Goal: Find specific page/section: Find specific page/section

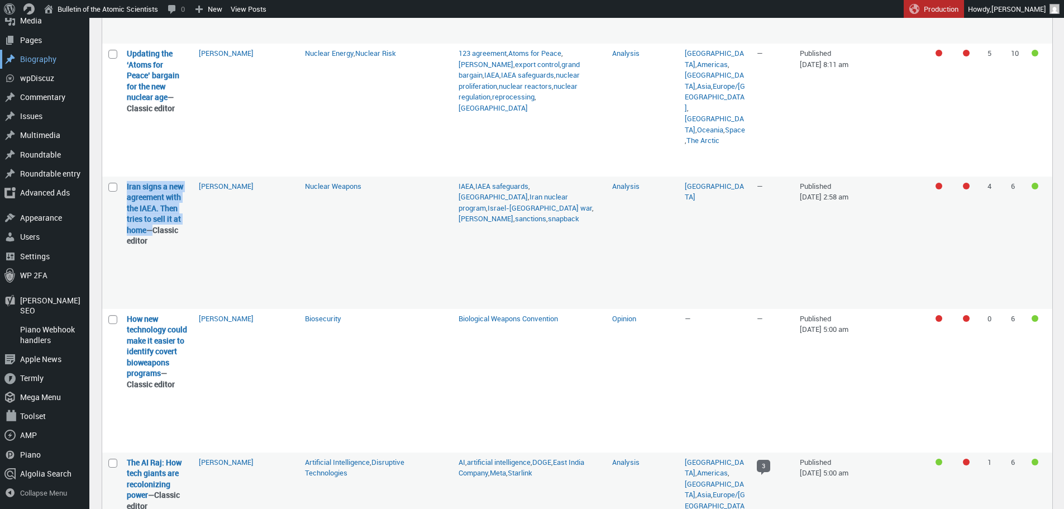
scroll to position [847, 0]
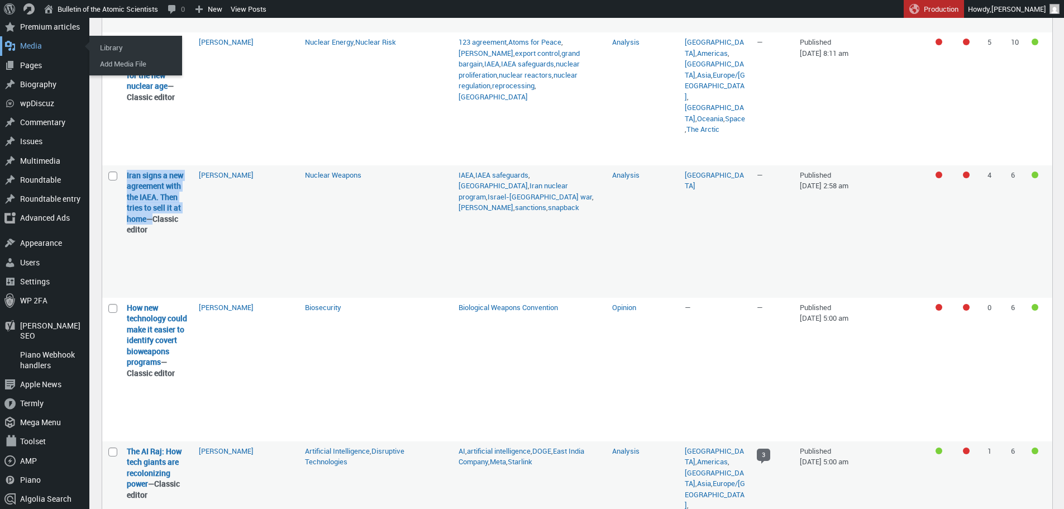
click at [28, 41] on div "Media" at bounding box center [44, 45] width 89 height 19
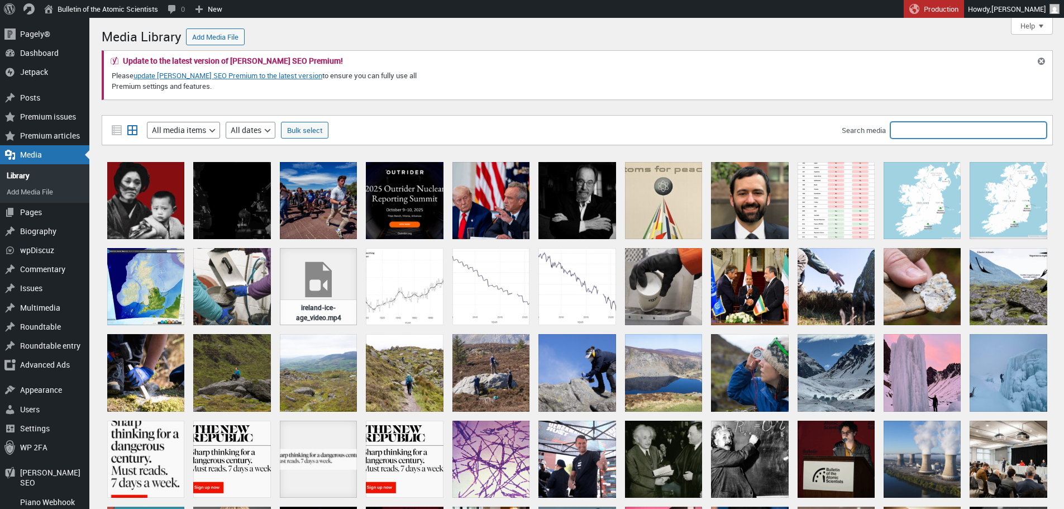
click at [919, 131] on input "Search media" at bounding box center [968, 130] width 156 height 17
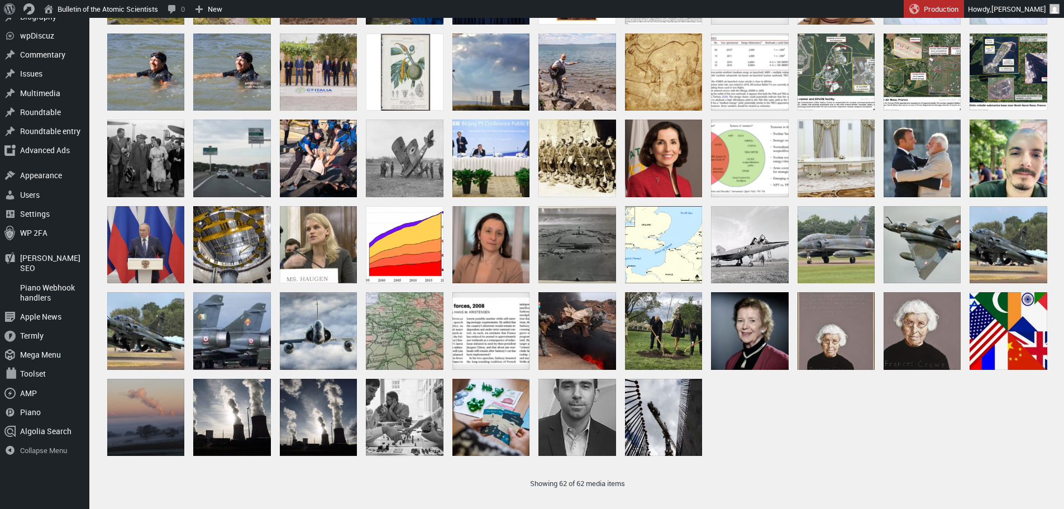
scroll to position [215, 0]
click at [753, 240] on div at bounding box center [749, 244] width 77 height 77
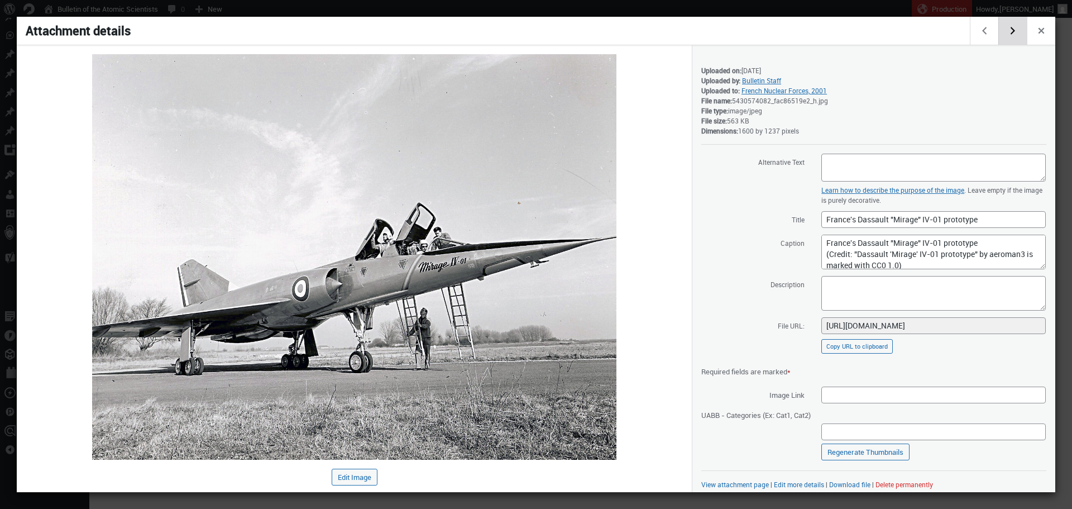
click at [1013, 31] on button "Edit next media item" at bounding box center [1013, 31] width 28 height 28
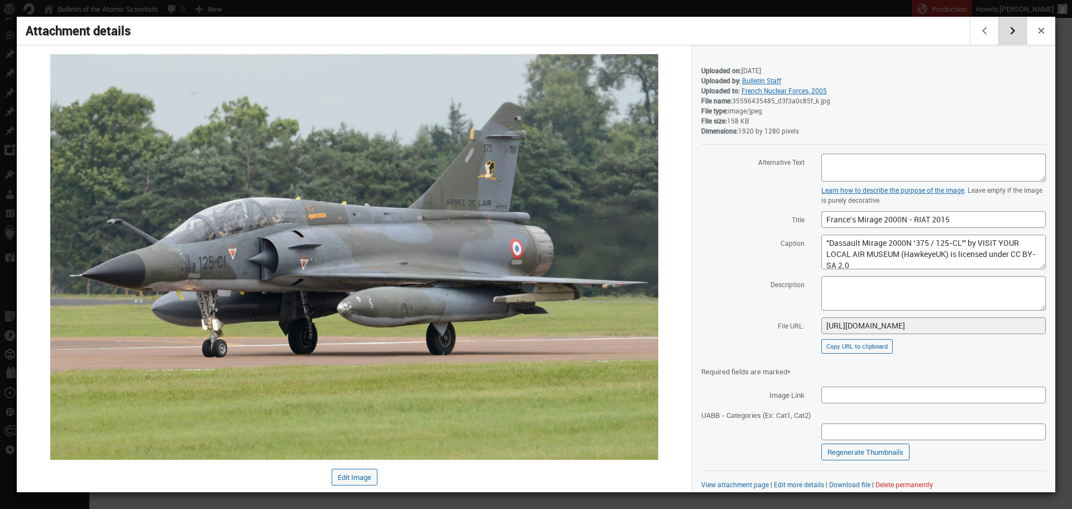
click at [1013, 31] on button "Edit next media item" at bounding box center [1013, 31] width 28 height 28
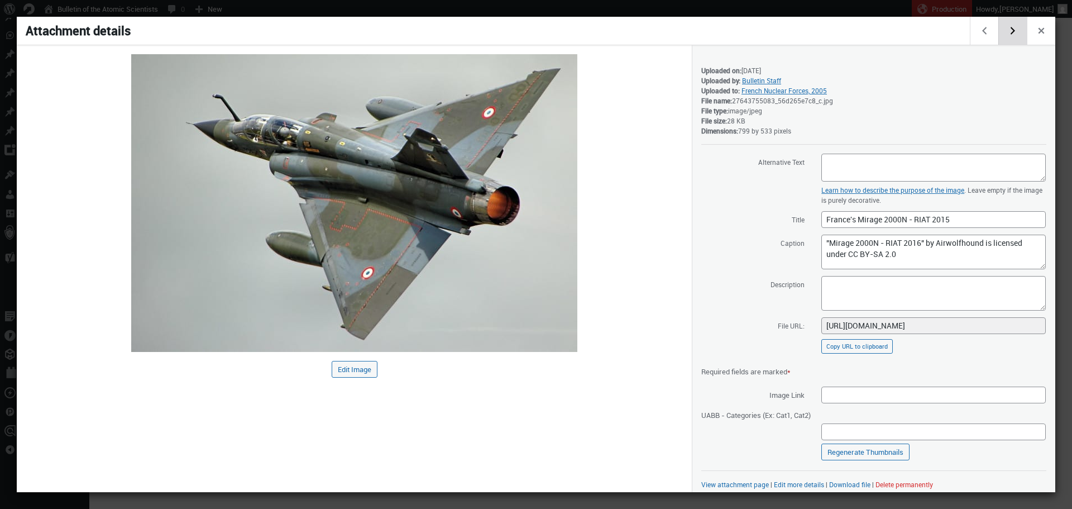
click at [1013, 31] on button "Edit next media item" at bounding box center [1013, 31] width 28 height 28
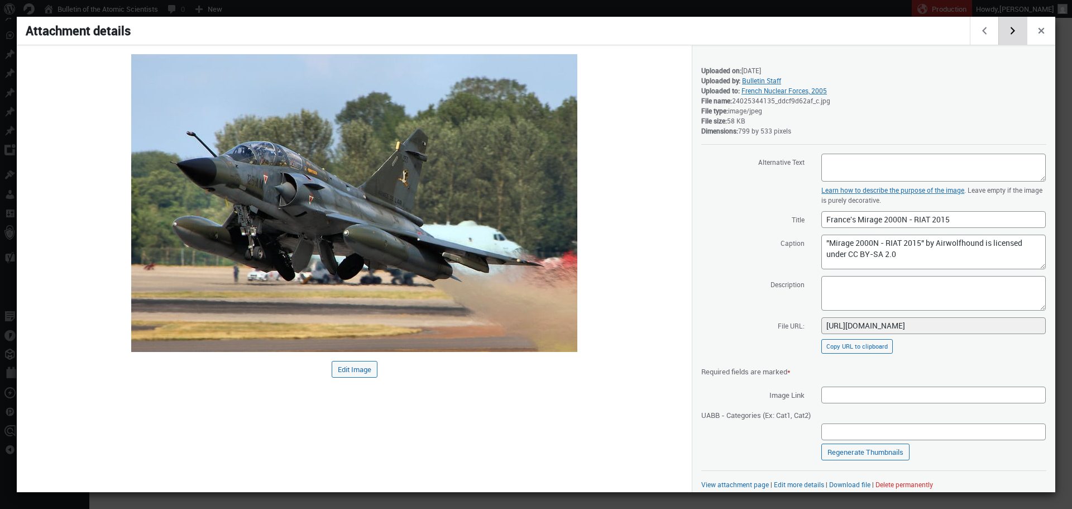
click at [1013, 31] on button "Edit next media item" at bounding box center [1013, 31] width 28 height 28
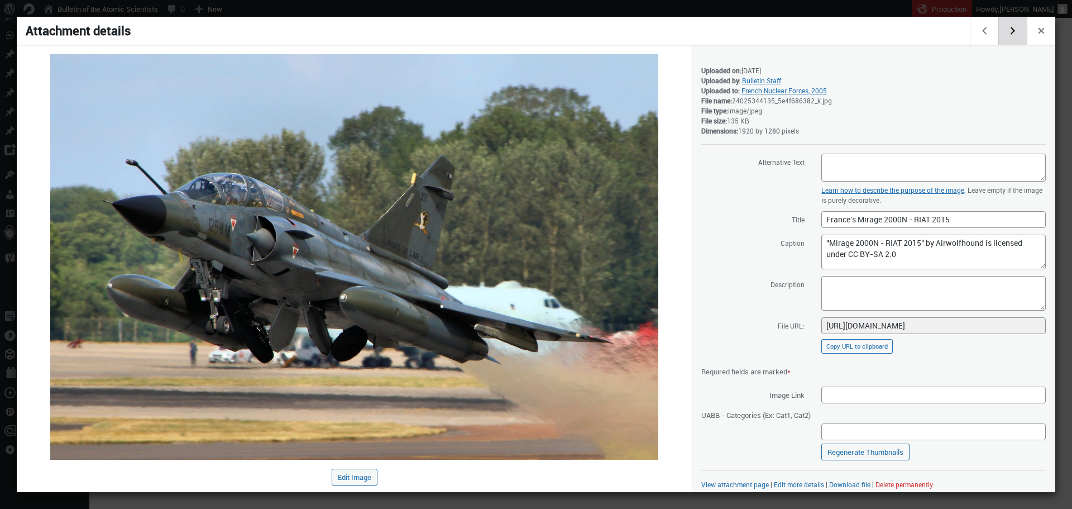
click at [1013, 31] on button "Edit next media item" at bounding box center [1013, 31] width 28 height 28
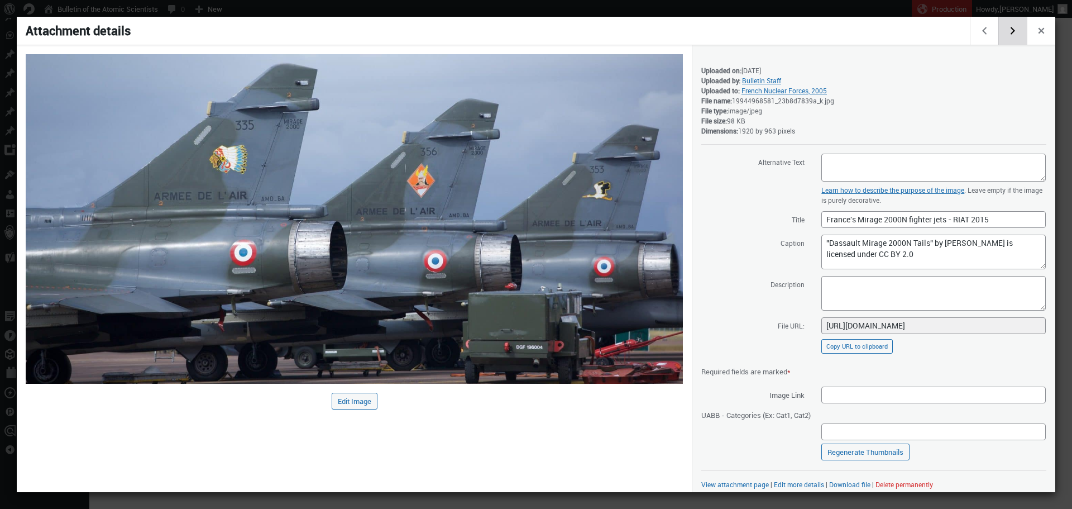
click at [1013, 31] on button "Edit next media item" at bounding box center [1013, 31] width 28 height 28
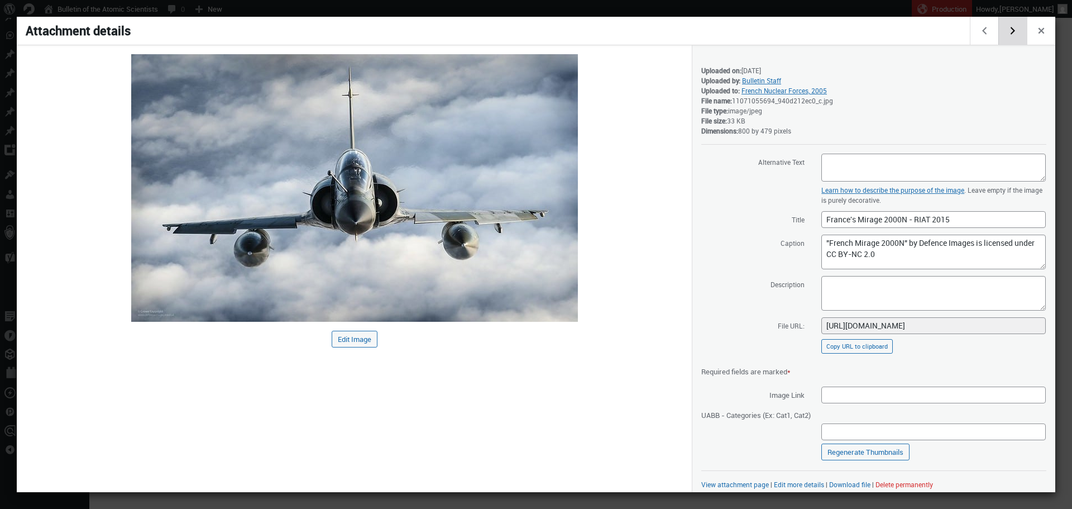
click at [1013, 31] on button "Edit next media item" at bounding box center [1013, 31] width 28 height 28
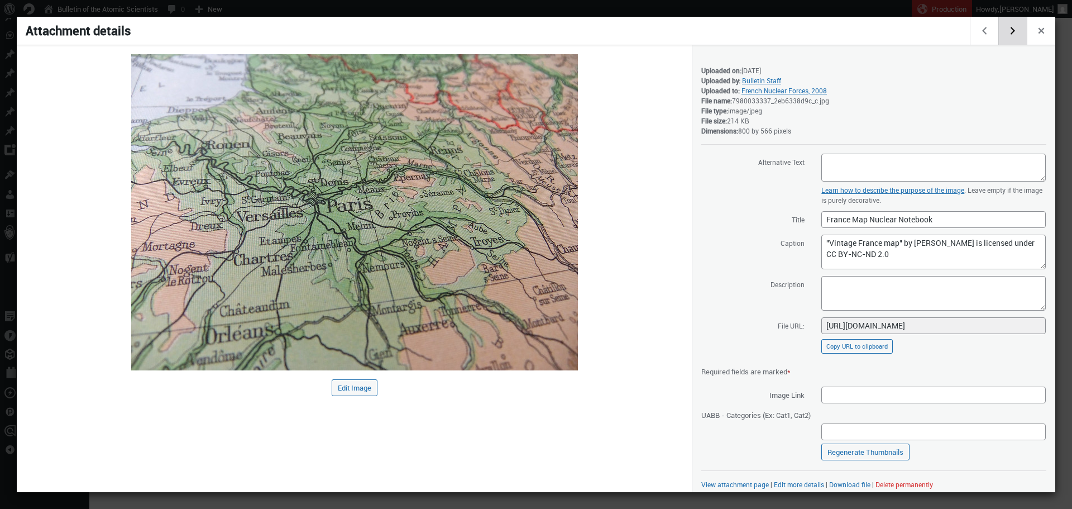
click at [1013, 31] on button "Edit next media item" at bounding box center [1013, 31] width 28 height 28
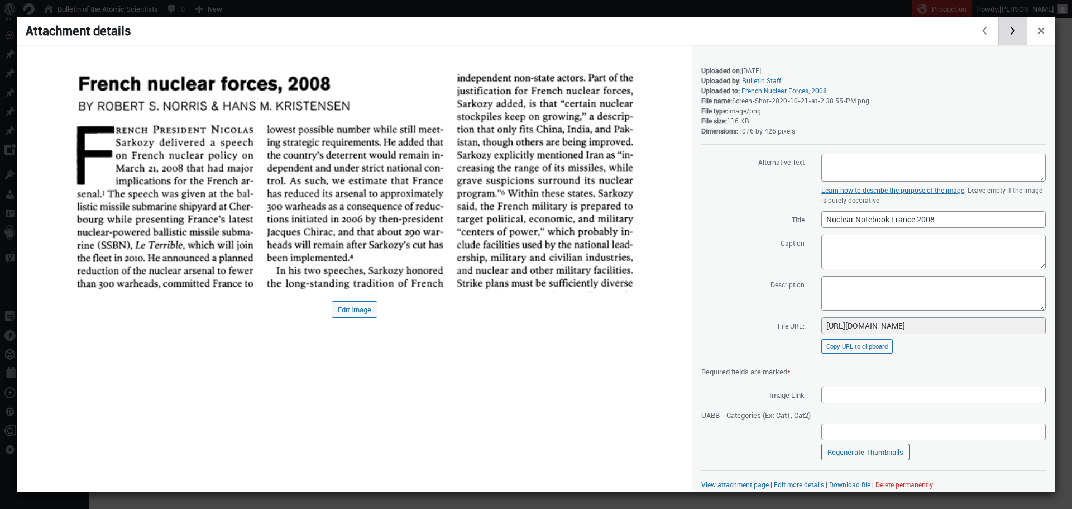
click at [1013, 31] on button "Edit next media item" at bounding box center [1013, 31] width 28 height 28
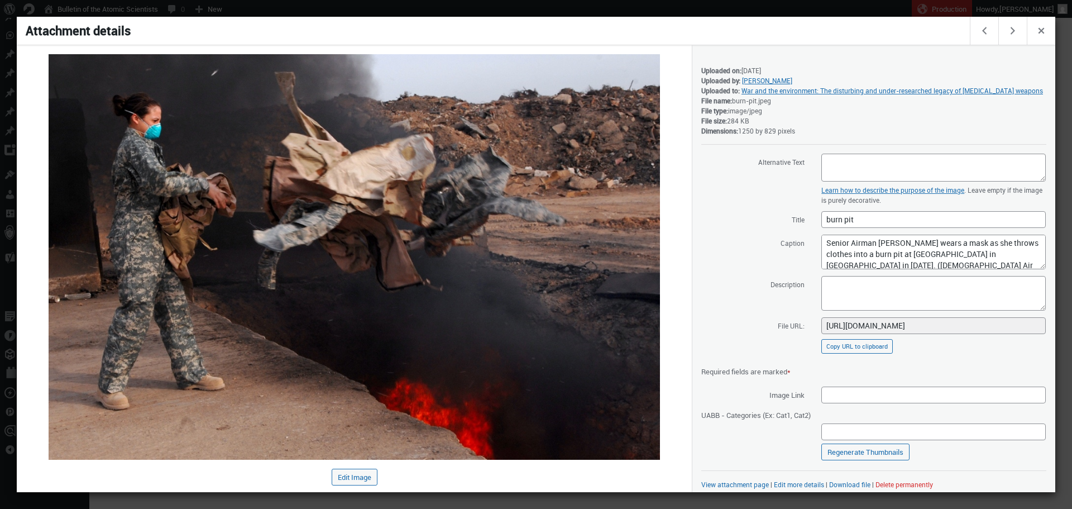
click at [794, 44] on h1 "Attachment details" at bounding box center [494, 31] width 955 height 28
click at [766, 9] on div at bounding box center [536, 254] width 1072 height 509
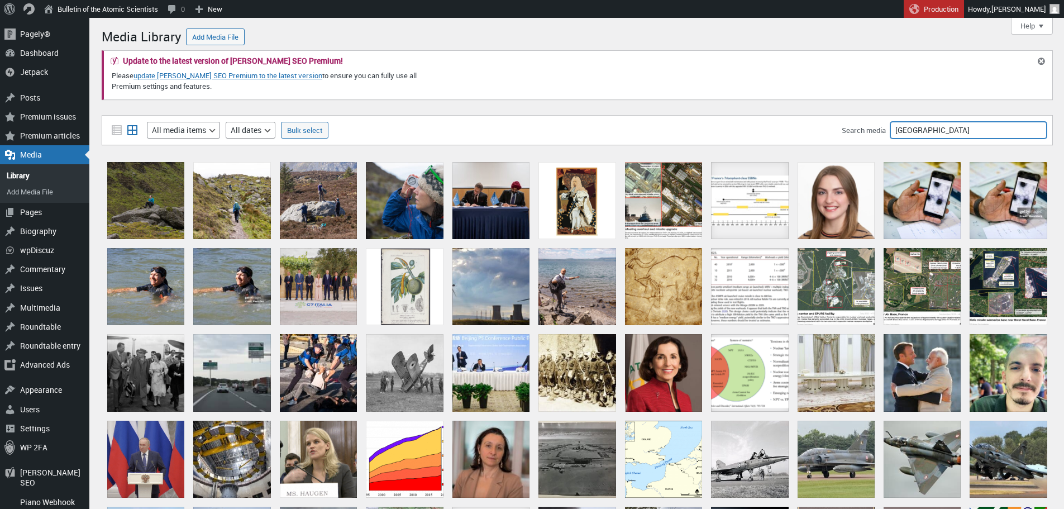
drag, startPoint x: 936, startPoint y: 125, endPoint x: 860, endPoint y: 135, distance: 76.1
click at [860, 135] on div "Search media france" at bounding box center [944, 130] width 205 height 17
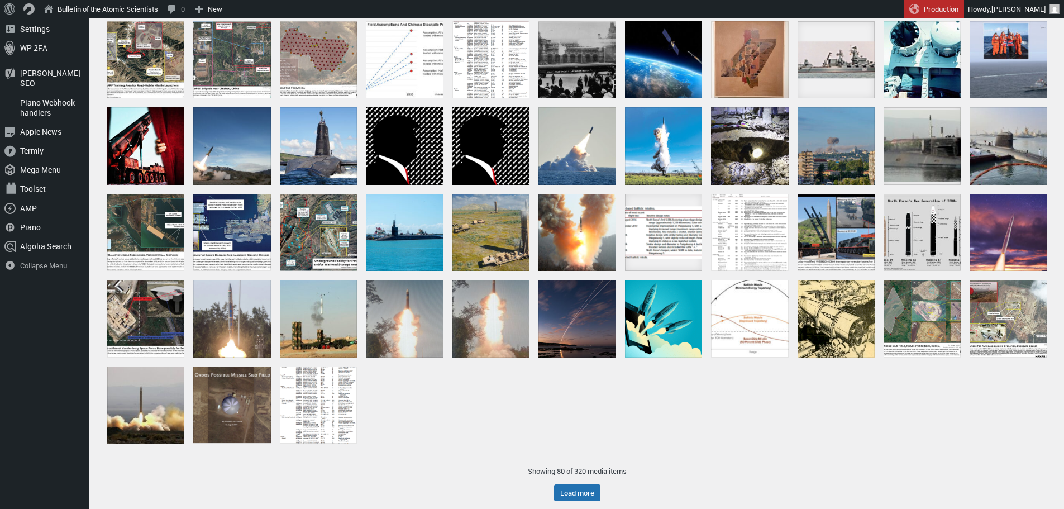
scroll to position [400, 0]
click at [564, 491] on button "Load more" at bounding box center [577, 492] width 46 height 17
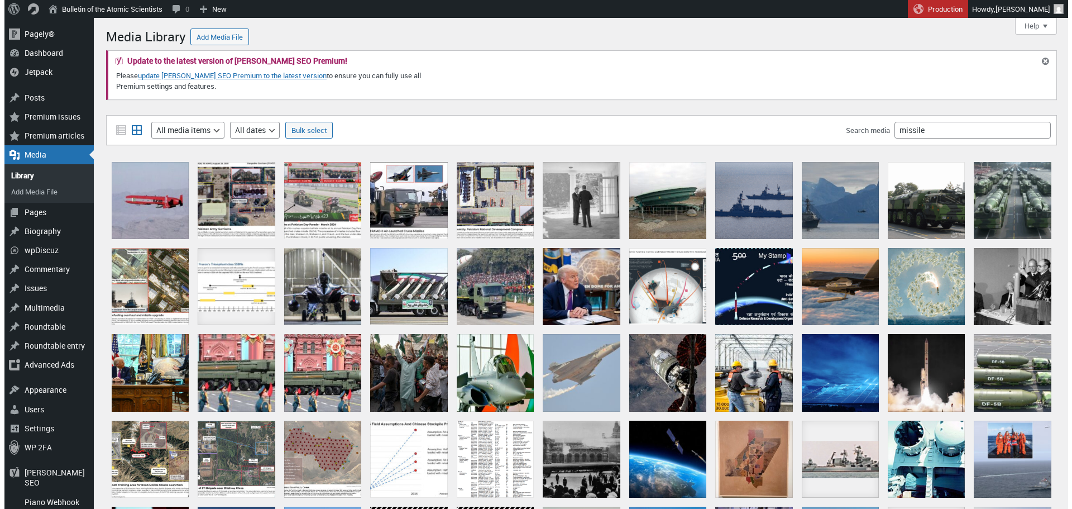
scroll to position [0, 0]
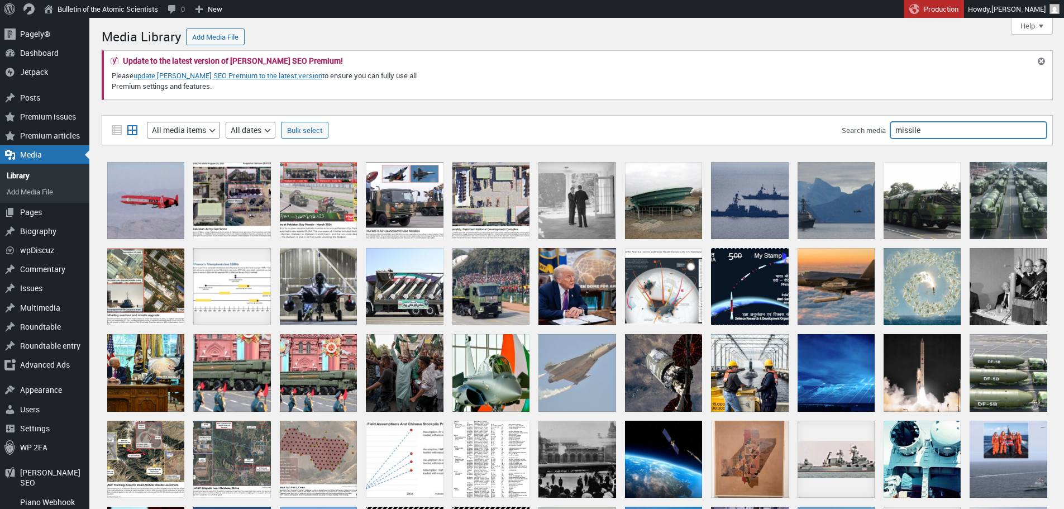
click at [939, 133] on input "missile" at bounding box center [968, 130] width 156 height 17
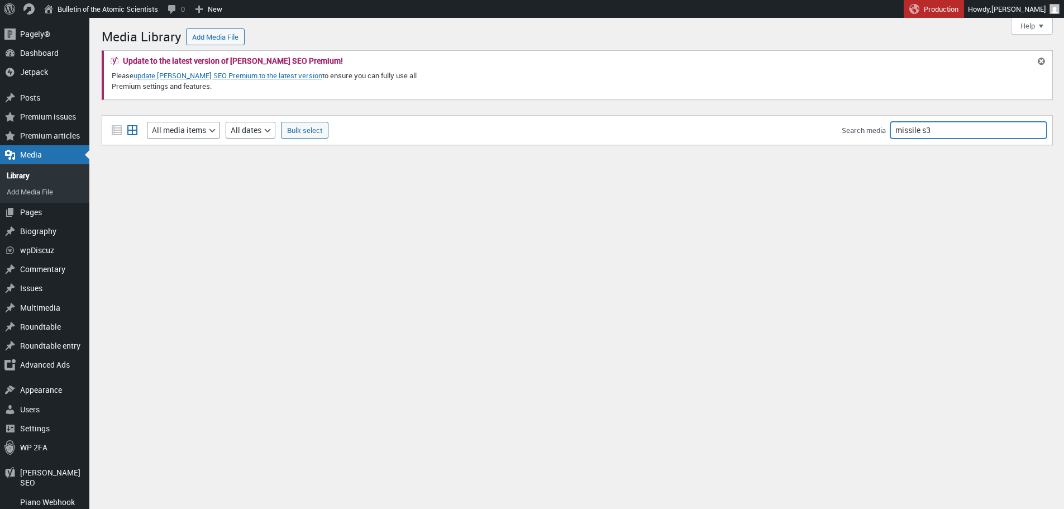
type input "missile s3"
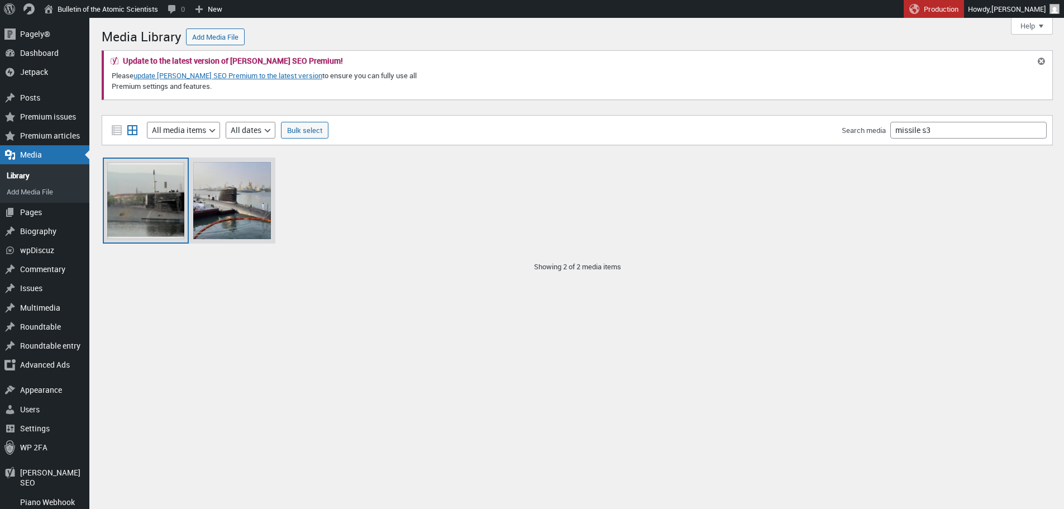
click at [159, 195] on div "arihant-2014" at bounding box center [145, 200] width 77 height 77
